Goal: Obtain resource: Obtain resource

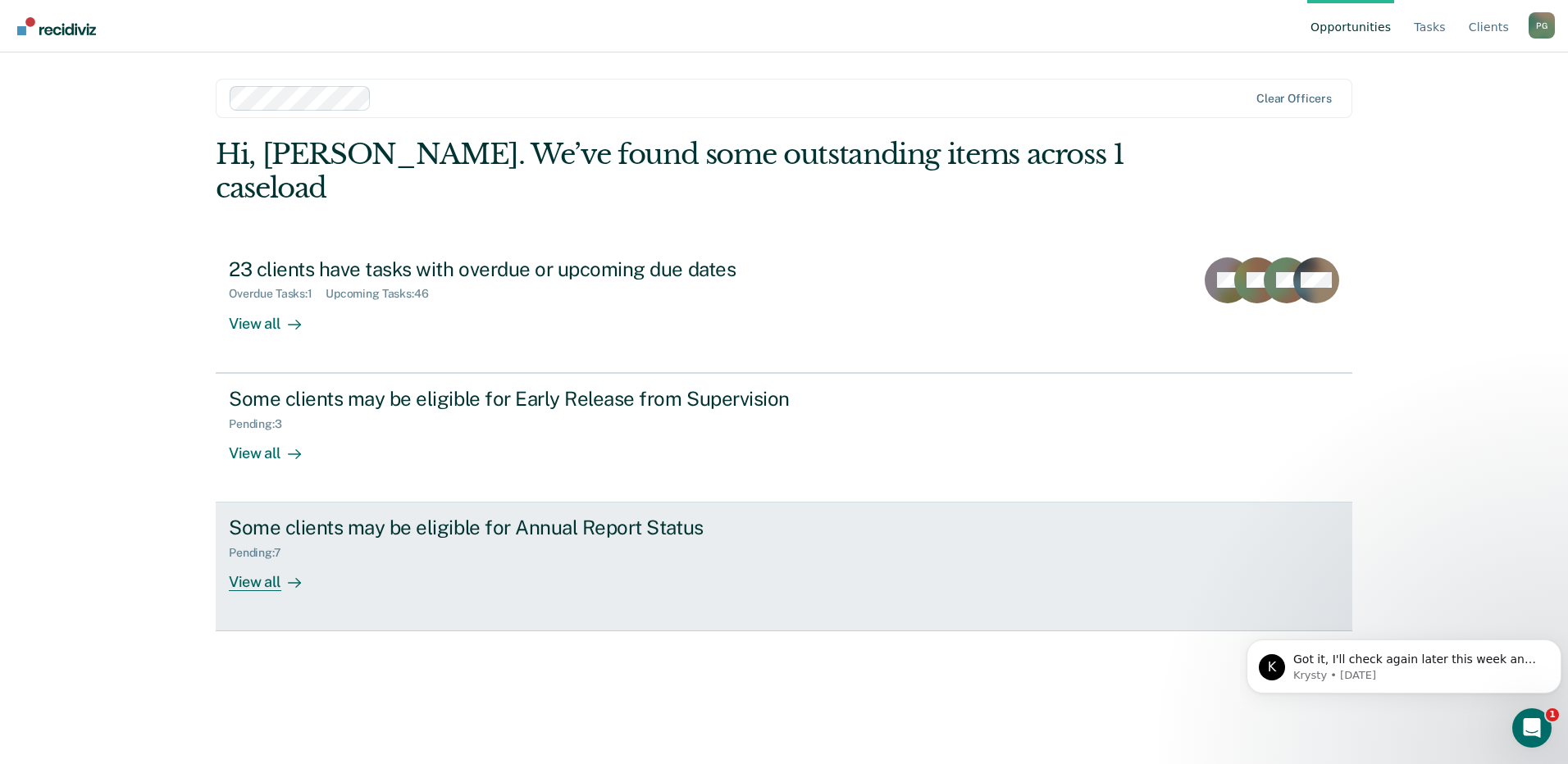
click at [367, 515] on div "Some clients may be eligible for Annual Report Status" at bounding box center [516, 527] width 576 height 24
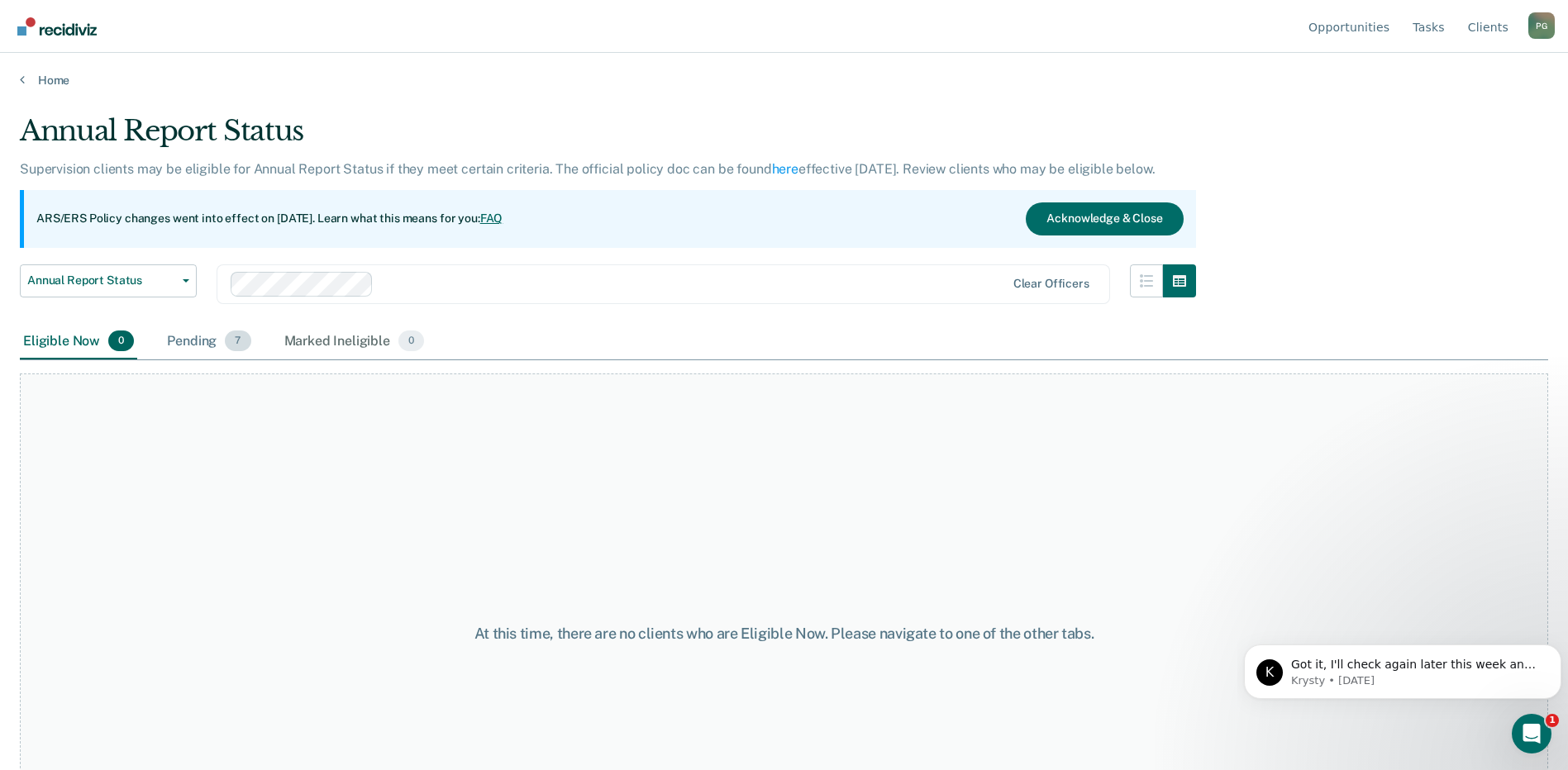
click at [192, 348] on div "Pending 7" at bounding box center [208, 342] width 90 height 36
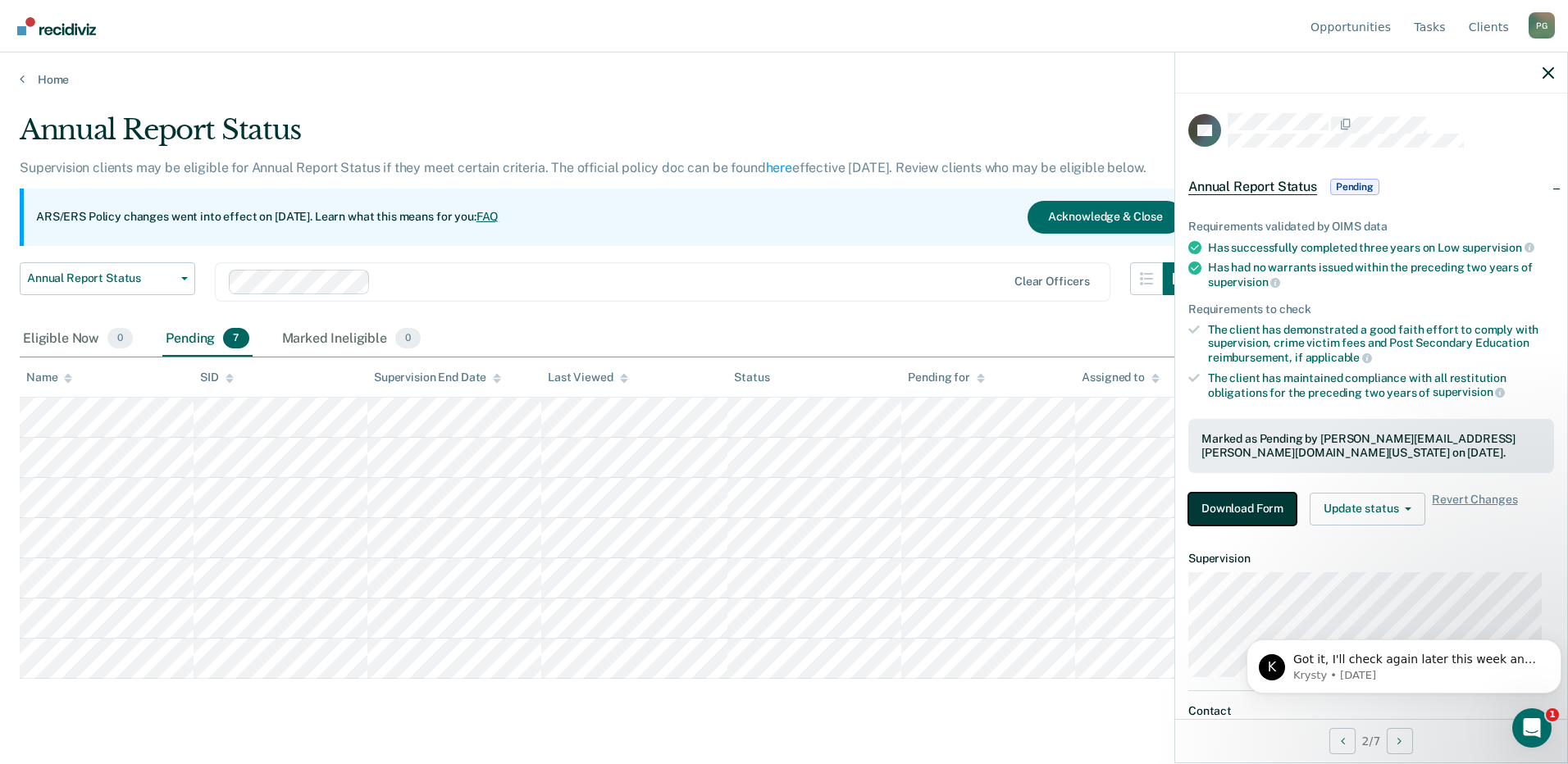
click at [1207, 499] on button "Download Form" at bounding box center [1242, 508] width 108 height 32
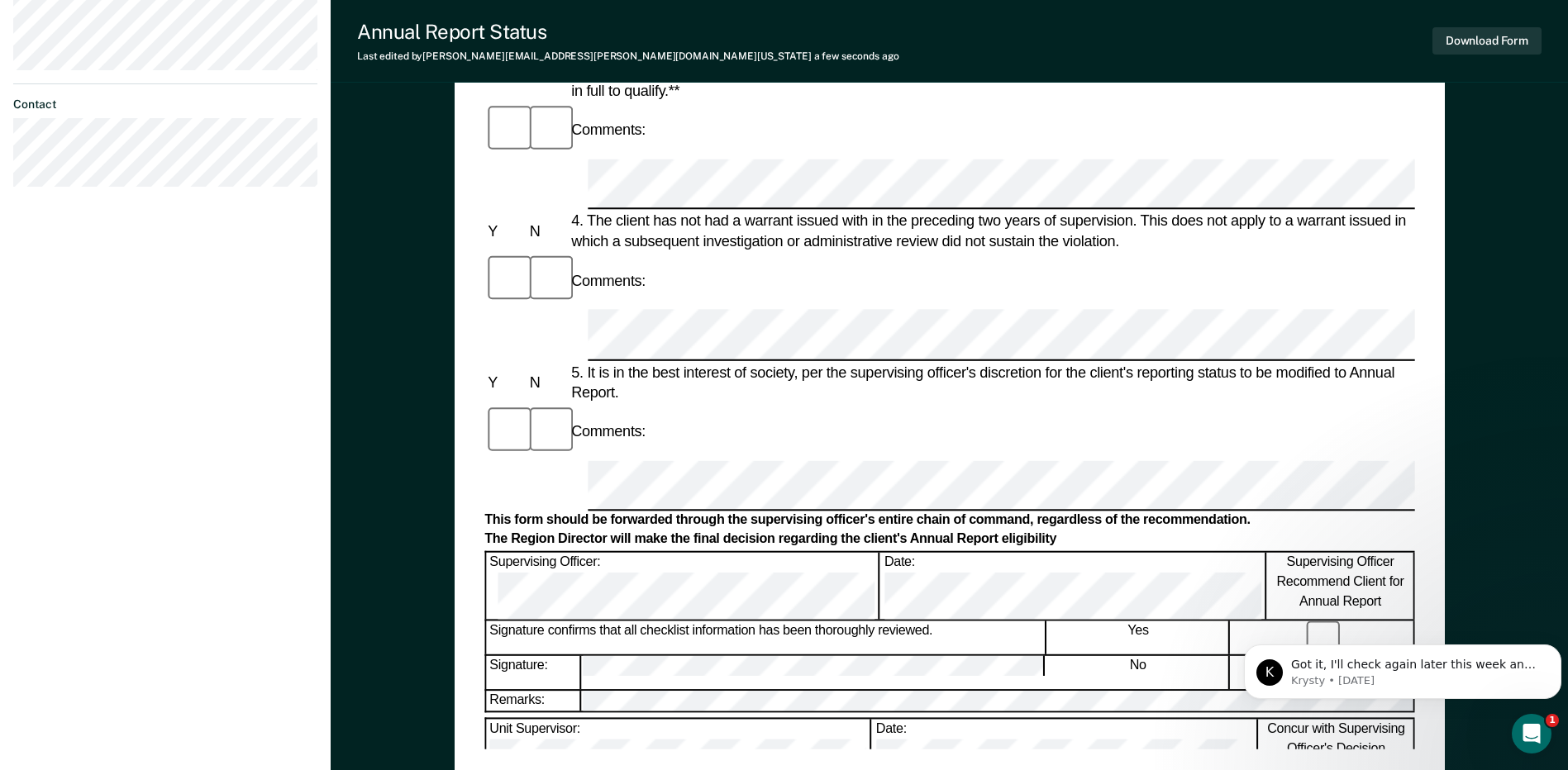
scroll to position [661, 0]
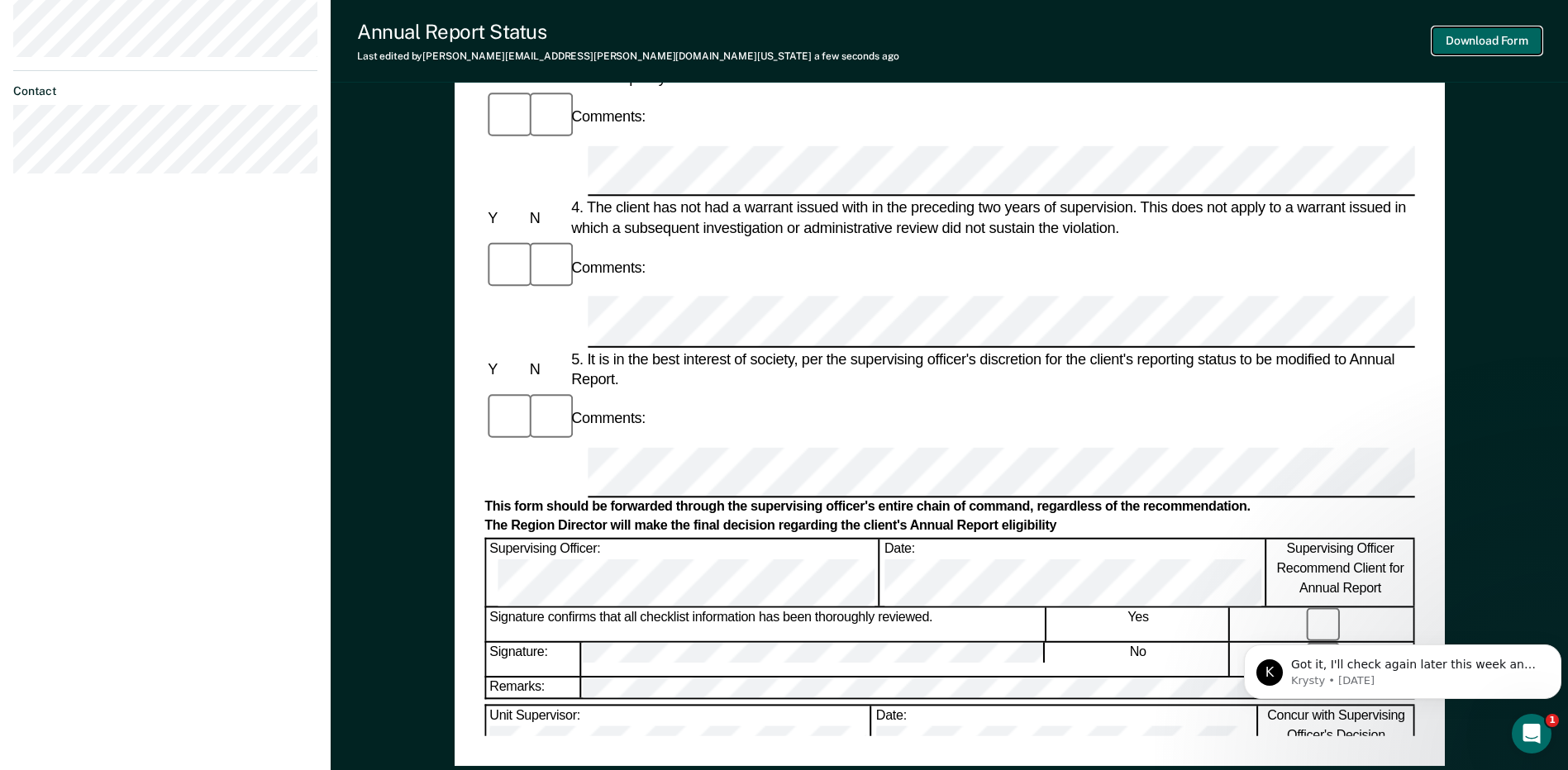
click at [1516, 37] on button "Download Form" at bounding box center [1486, 41] width 109 height 27
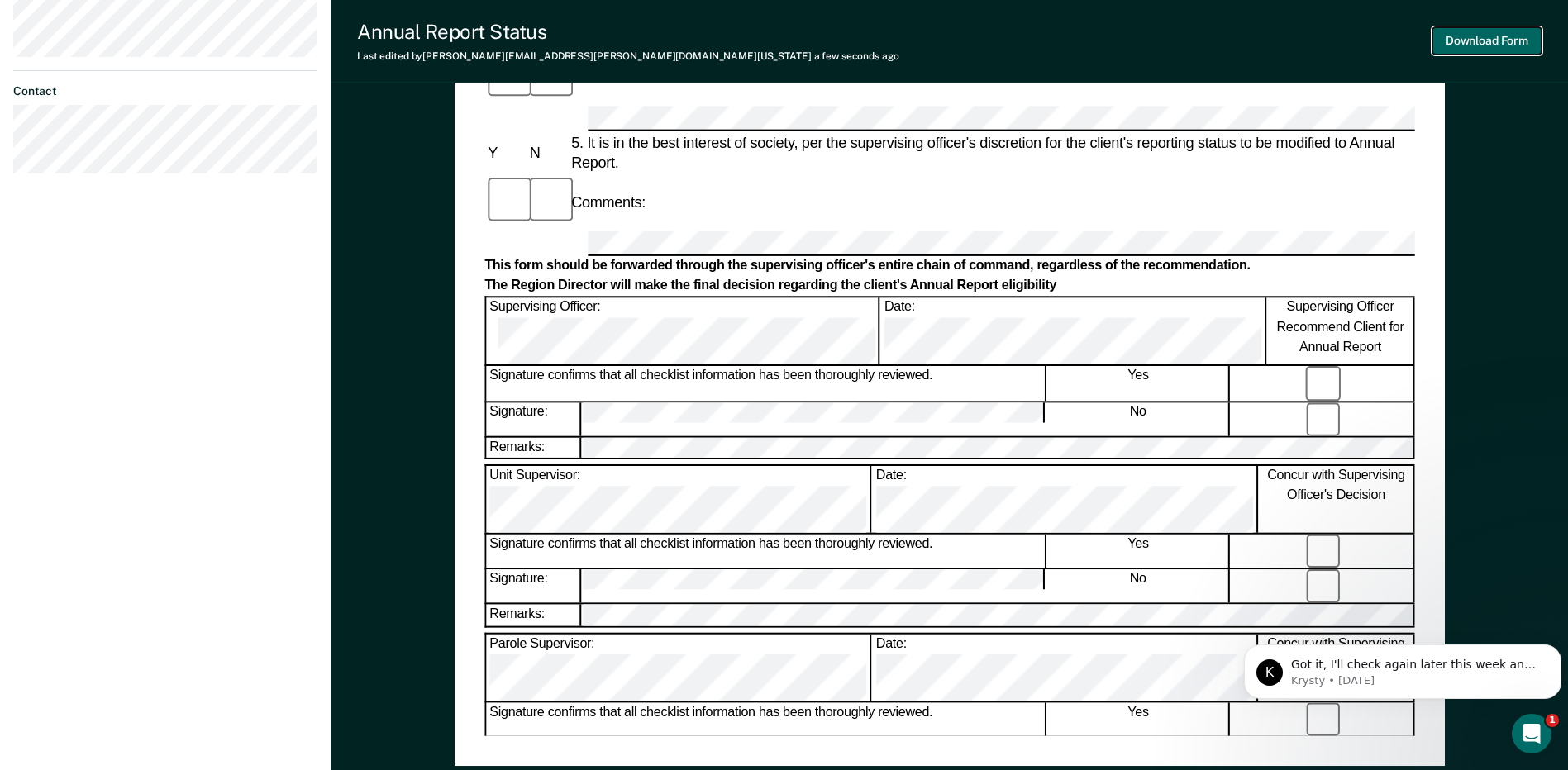
click at [1467, 37] on button "Download Form" at bounding box center [1486, 41] width 109 height 27
